Goal: Task Accomplishment & Management: Manage account settings

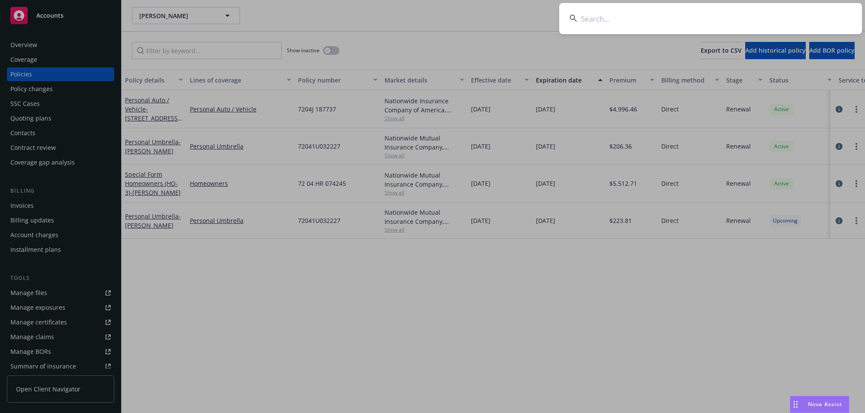
type input "[PERSON_NAME]"
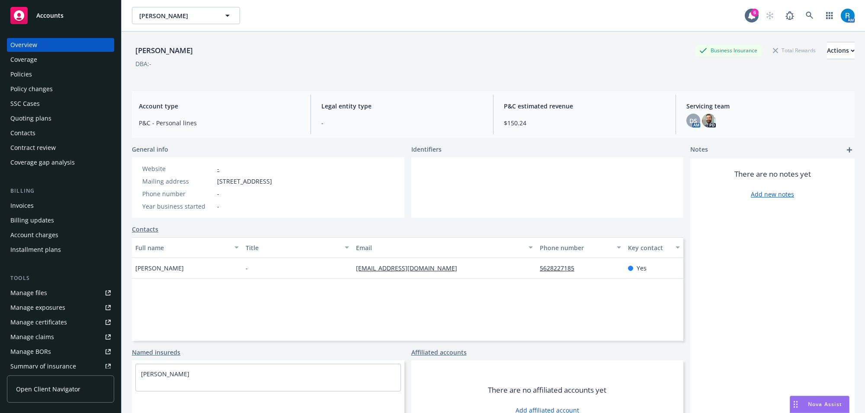
click at [27, 72] on div "Policies" at bounding box center [21, 74] width 22 height 14
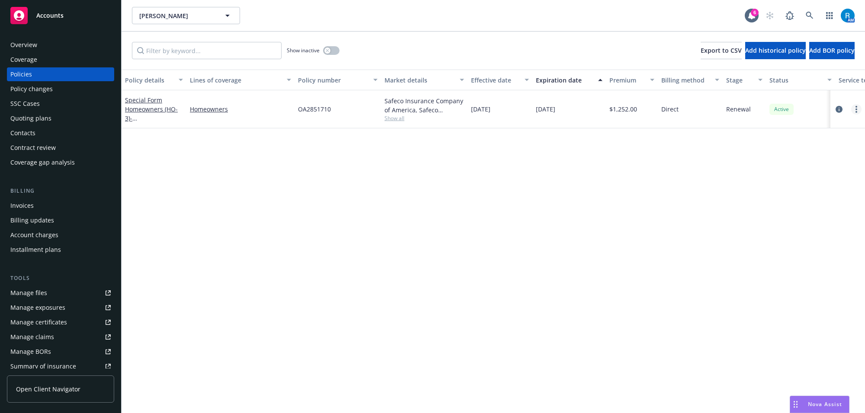
drag, startPoint x: 860, startPoint y: 106, endPoint x: 852, endPoint y: 106, distance: 7.8
click at [861, 106] on div at bounding box center [847, 109] width 28 height 10
click at [860, 109] on link "more" at bounding box center [856, 109] width 10 height 10
click at [818, 141] on link "Renew with incumbent" at bounding box center [811, 144] width 102 height 17
select select "12"
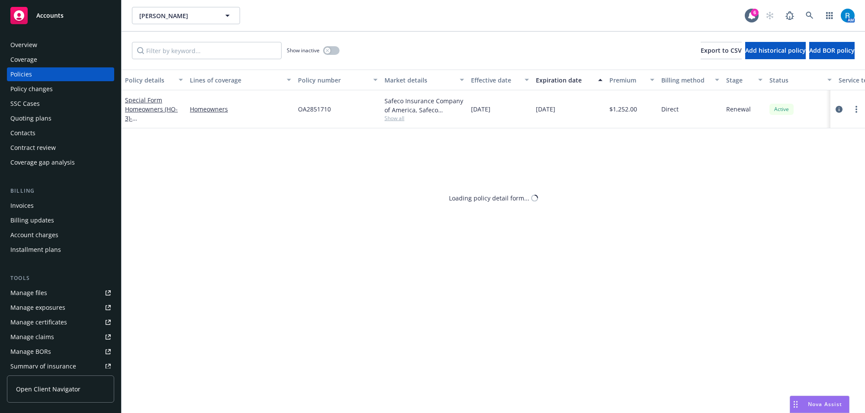
select select "CA"
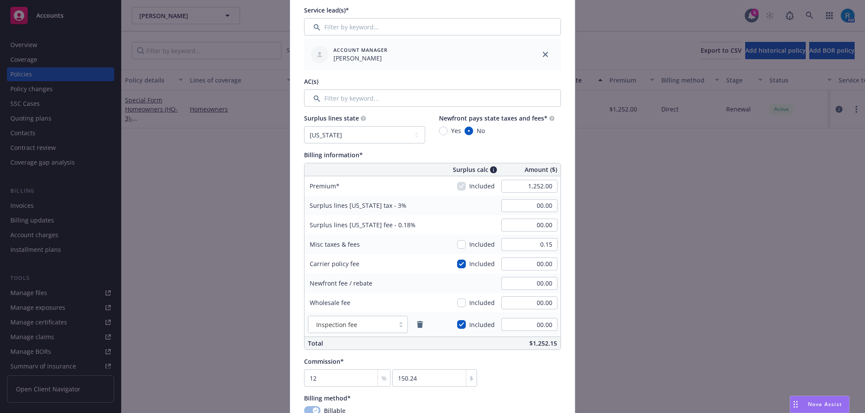
scroll to position [378, 0]
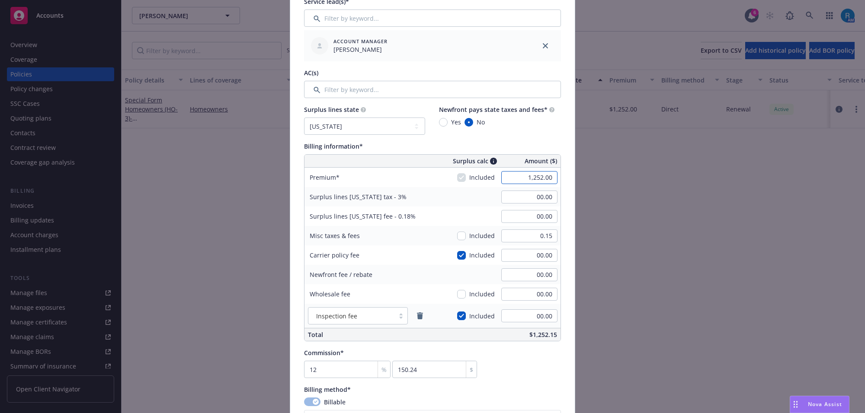
click at [537, 172] on input "1,252.00" at bounding box center [529, 177] width 56 height 13
type input "1,673.00"
type input "50.19"
type input "3.01"
type input "200.76"
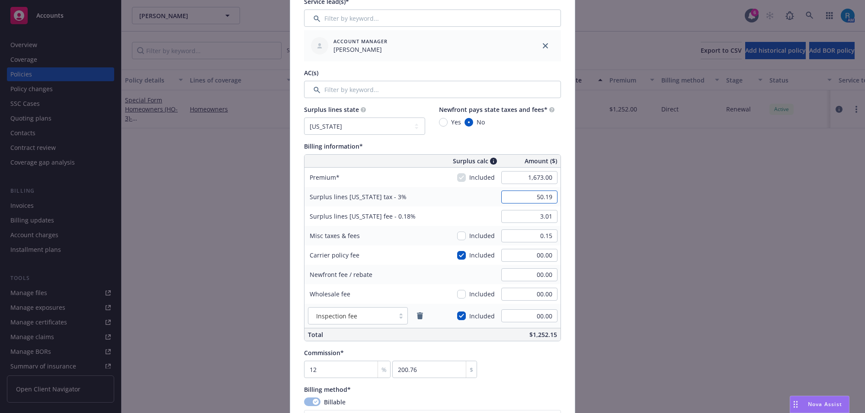
click at [526, 193] on input "50.19" at bounding box center [529, 197] width 56 height 13
type input "00.00"
click at [520, 215] on input "3.01" at bounding box center [529, 216] width 56 height 13
type input "00.00"
click at [445, 195] on div "Surplus lines California tax - 3% 00.00" at bounding box center [432, 196] width 256 height 19
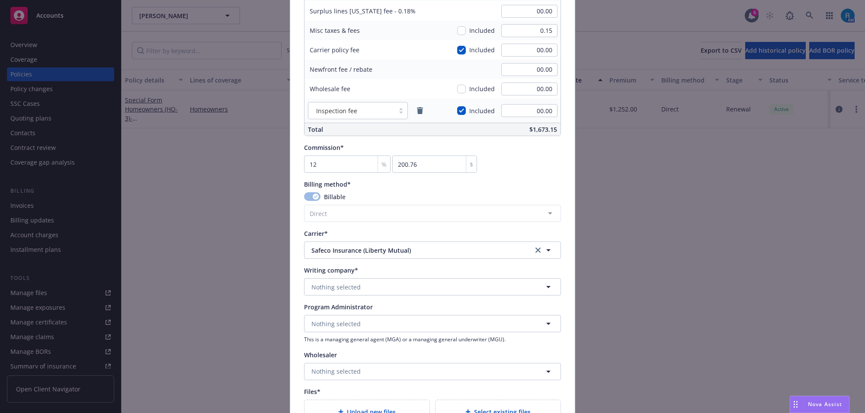
scroll to position [648, 0]
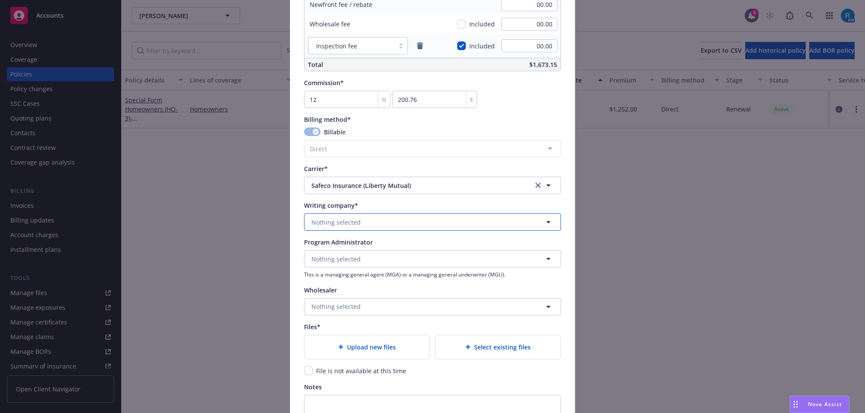
click at [354, 227] on button "Nothing selected" at bounding box center [432, 222] width 257 height 17
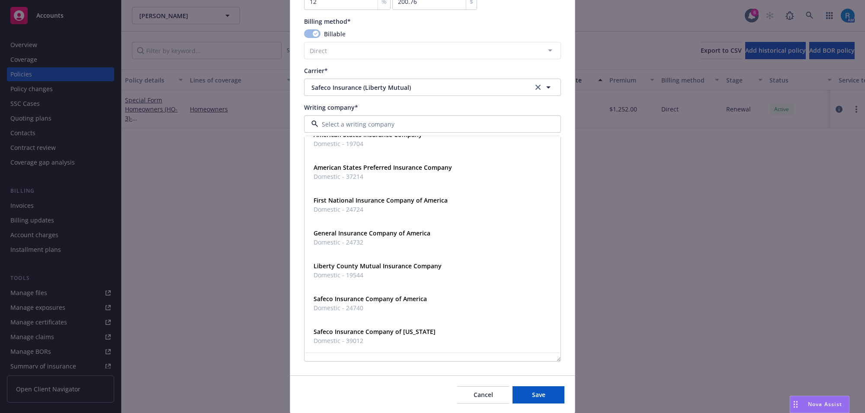
scroll to position [757, 0]
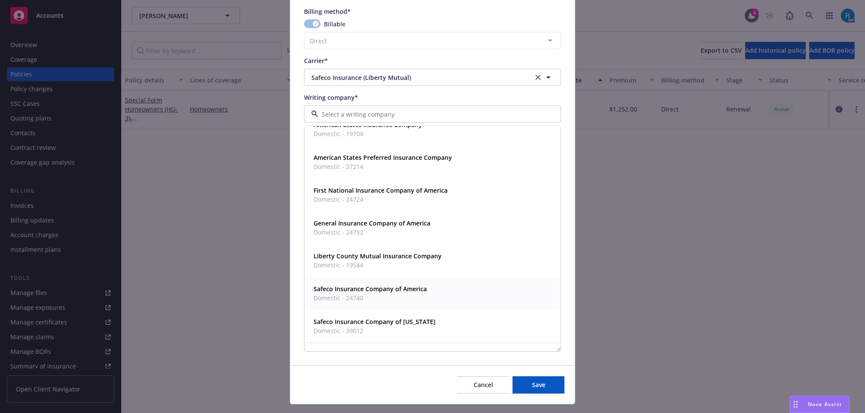
click at [352, 290] on strong "Safeco Insurance Company of America" at bounding box center [369, 289] width 113 height 8
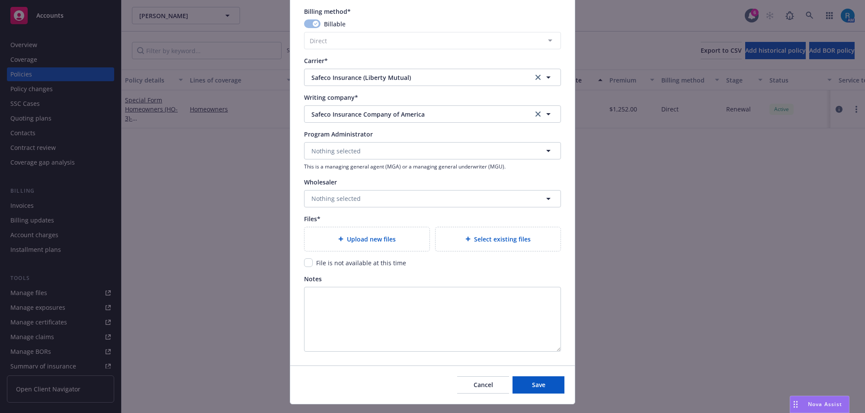
click at [359, 236] on span "Upload new files" at bounding box center [371, 239] width 49 height 9
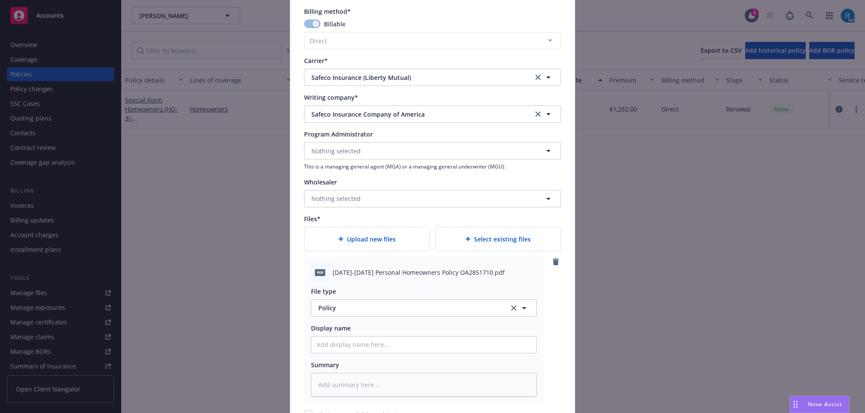
scroll to position [928, 0]
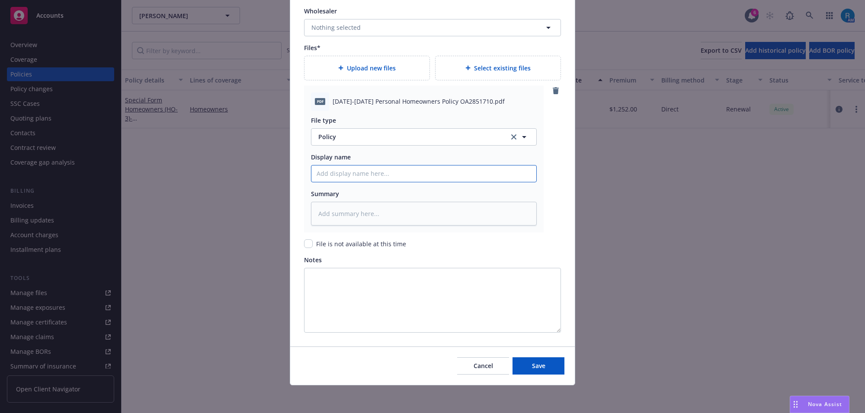
click at [336, 171] on input "Policy display name" at bounding box center [423, 174] width 225 height 16
paste input "2025-2026 Personal Homeowners Policy OA2851710"
type textarea "x"
type input "2025-2026 Personal Homeowners Policy OA2851710"
drag, startPoint x: 522, startPoint y: 361, endPoint x: 514, endPoint y: 350, distance: 13.9
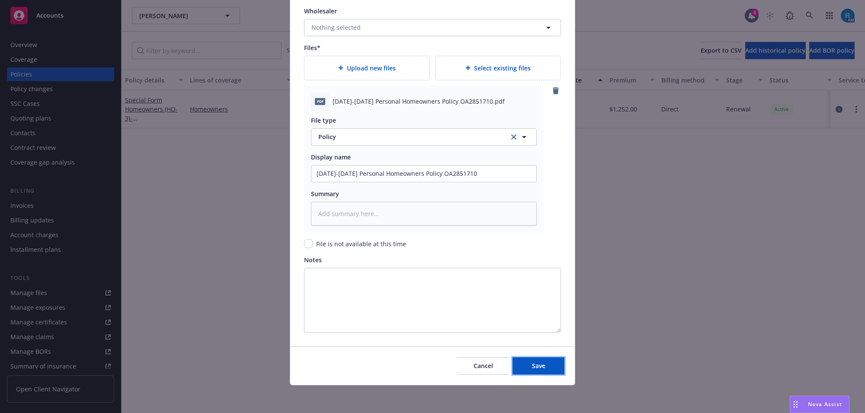
click at [522, 361] on button "Save" at bounding box center [538, 366] width 52 height 17
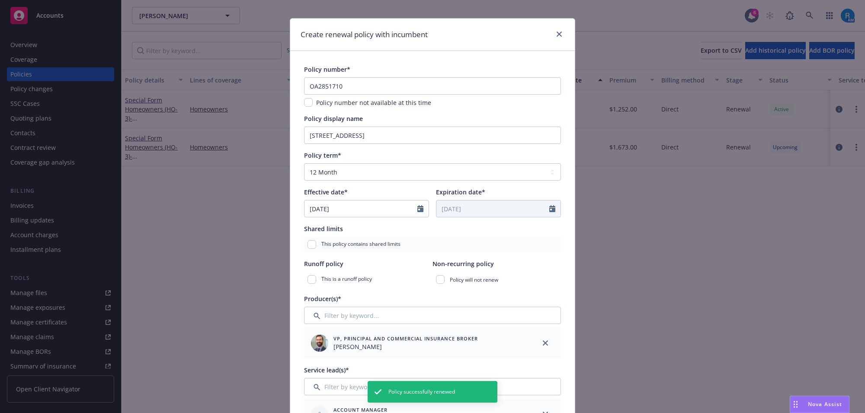
scroll to position [0, 0]
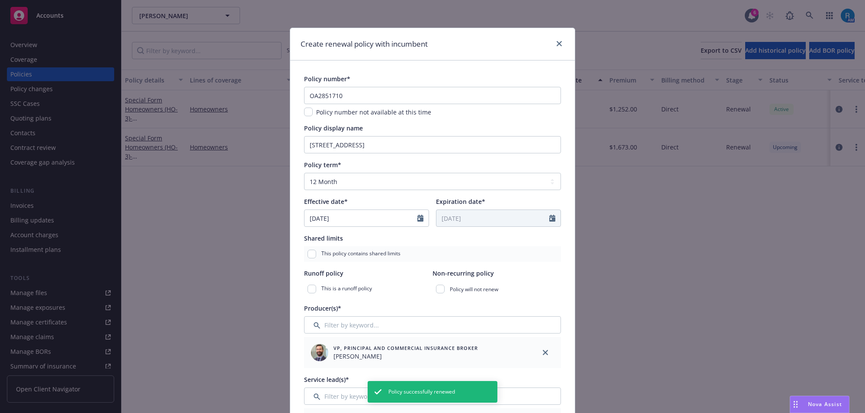
type textarea "x"
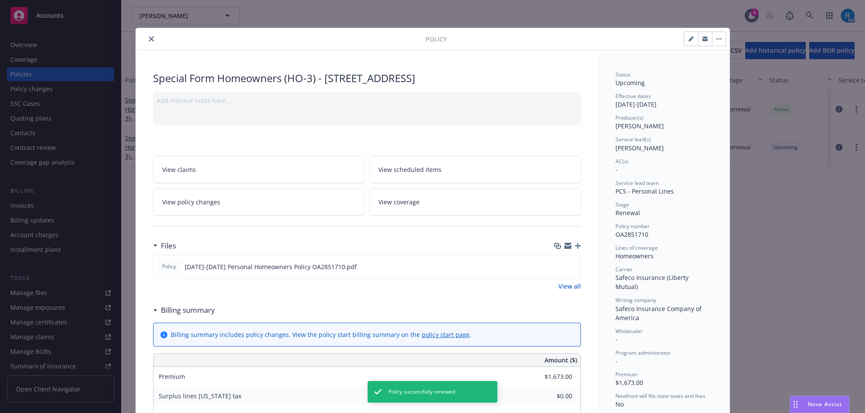
click at [149, 40] on icon "close" at bounding box center [151, 38] width 5 height 5
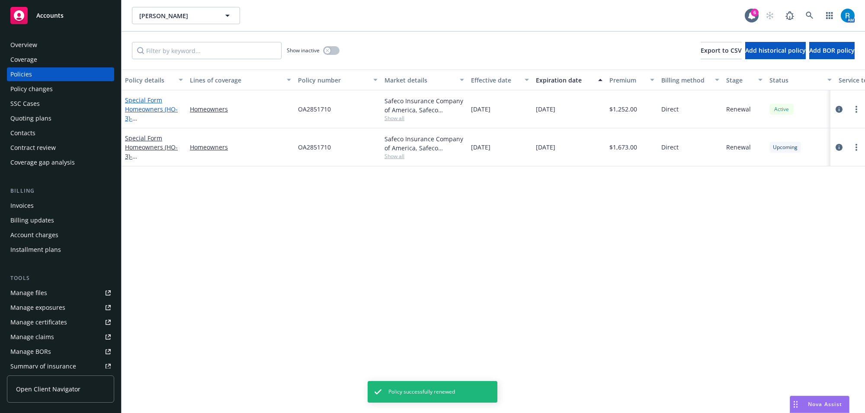
click at [132, 102] on link "Special Form Homeowners (HO-3) - 4446 CHARLEMAGNE AVE LONG BEACH, CA 90808-1411" at bounding box center [152, 113] width 55 height 35
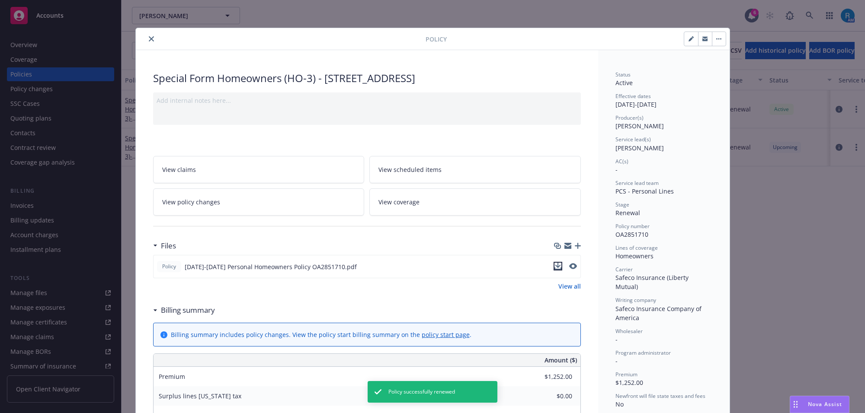
click at [554, 270] on icon "download file" at bounding box center [557, 266] width 7 height 7
click at [149, 39] on icon "close" at bounding box center [151, 38] width 5 height 5
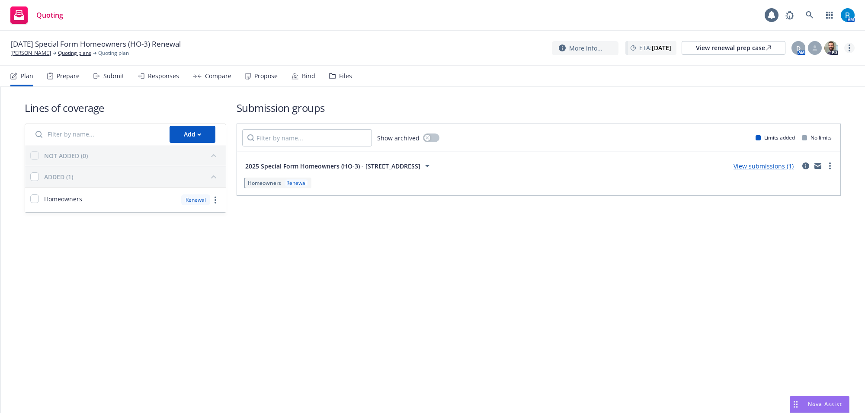
click at [848, 48] on circle "more" at bounding box center [849, 48] width 2 height 2
drag, startPoint x: 798, startPoint y: 116, endPoint x: 792, endPoint y: 116, distance: 5.2
click at [798, 116] on link "Archive quoting plan" at bounding box center [805, 117] width 96 height 17
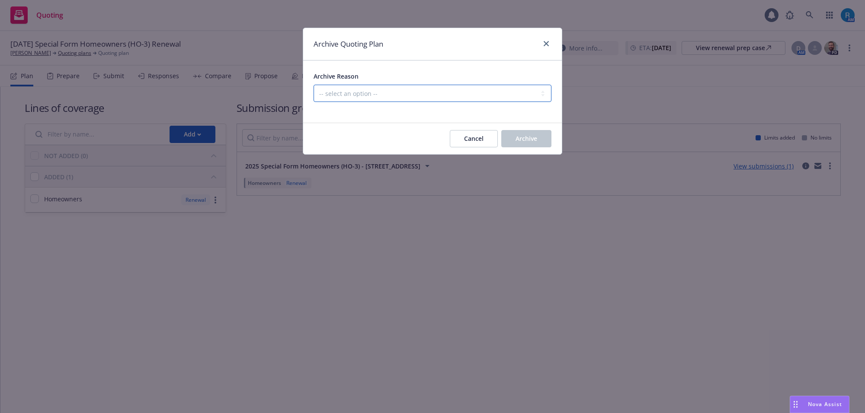
drag, startPoint x: 372, startPoint y: 94, endPoint x: 372, endPoint y: 102, distance: 7.4
click at [372, 94] on select "-- select an option -- All policies in this renewal plan are auto-renewed Creat…" at bounding box center [432, 93] width 238 height 17
select select "ARCHIVED_RENEWAL_POLICY_AUTO_RENEWED"
click at [313, 85] on select "-- select an option -- All policies in this renewal plan are auto-renewed Creat…" at bounding box center [432, 93] width 238 height 17
click at [526, 139] on span "Archive" at bounding box center [526, 138] width 22 height 8
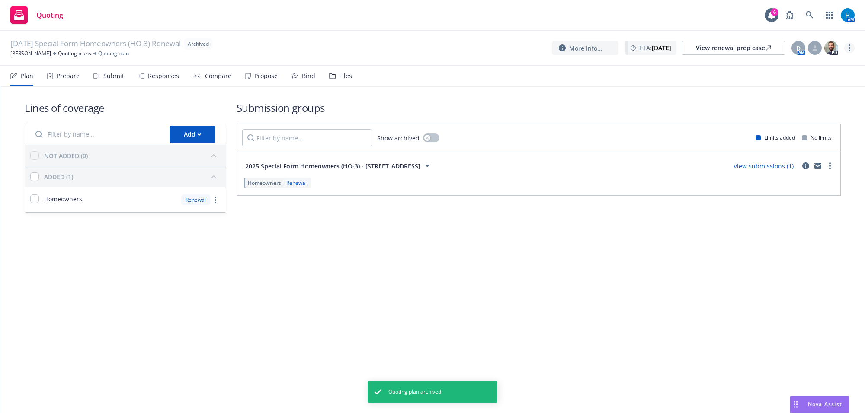
click at [848, 46] on icon "more" at bounding box center [849, 48] width 2 height 7
drag, startPoint x: 651, startPoint y: 101, endPoint x: 634, endPoint y: 101, distance: 16.9
click at [643, 101] on h1 "Submission groups" at bounding box center [538, 108] width 604 height 14
